Goal: Navigation & Orientation: Go to known website

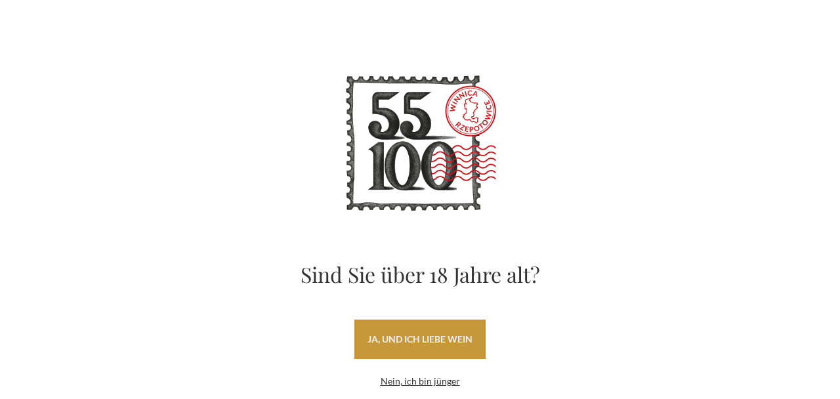
click at [416, 343] on font "ja, und ich liebe Wein" at bounding box center [419, 338] width 105 height 11
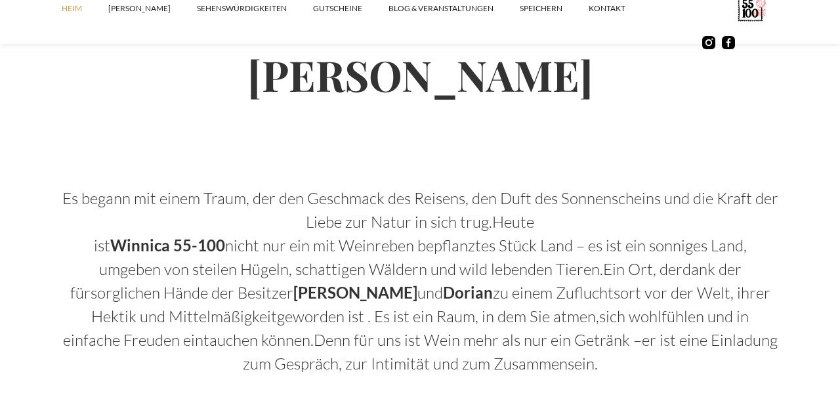
scroll to position [689, 0]
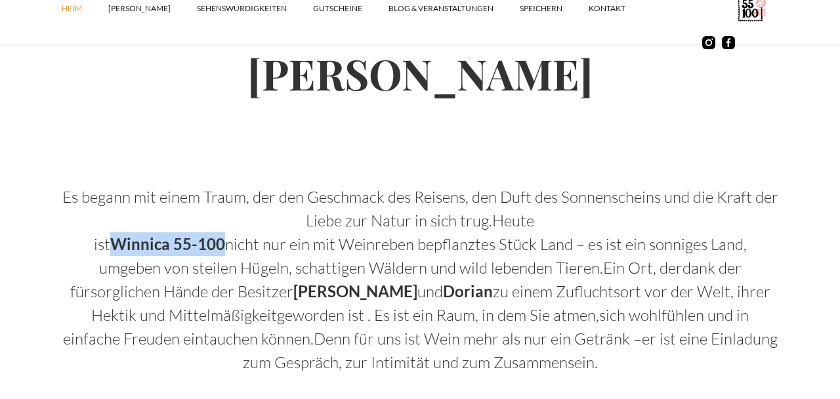
drag, startPoint x: 116, startPoint y: 243, endPoint x: 224, endPoint y: 241, distance: 107.6
click at [224, 241] on font "Winnica 55-100" at bounding box center [167, 243] width 115 height 19
copy font "Winnica 55-100"
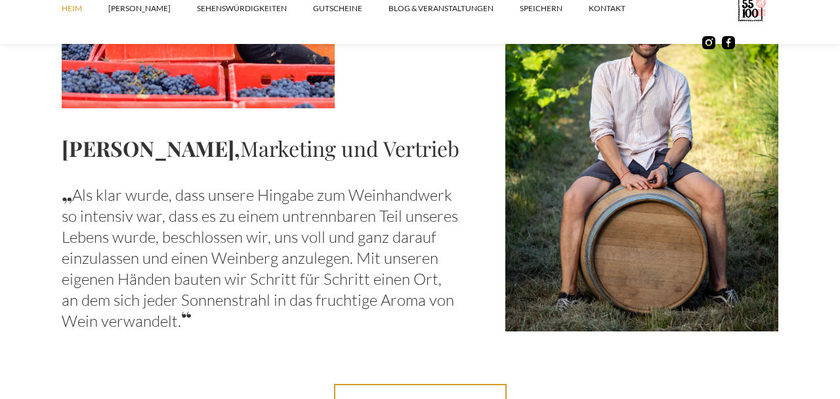
scroll to position [1571, 0]
